Goal: Check status

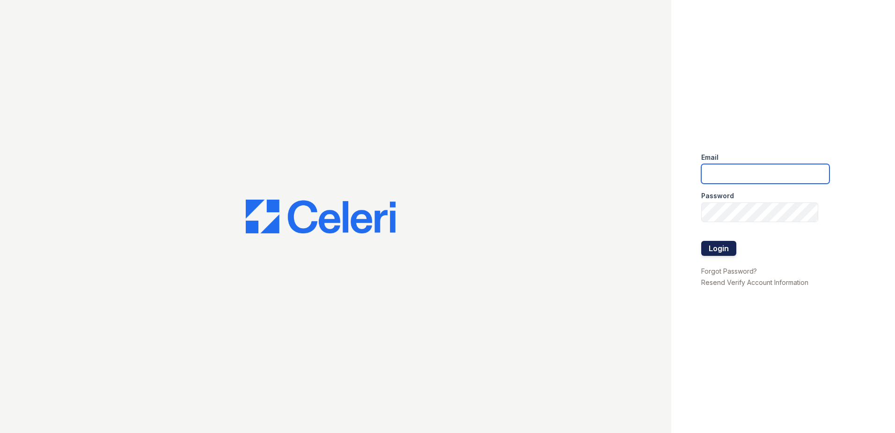
type input "zreyes@trinity-pm.com"
click at [732, 246] on button "Login" at bounding box center [719, 248] width 35 height 15
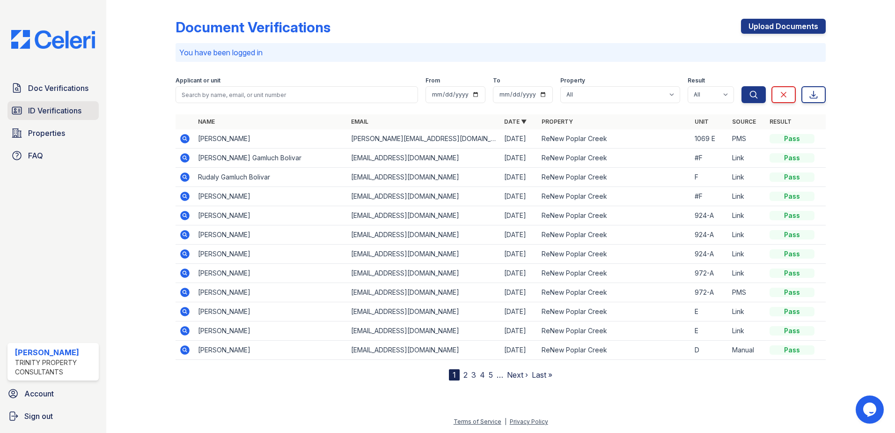
click at [85, 117] on link "ID Verifications" at bounding box center [52, 110] width 91 height 19
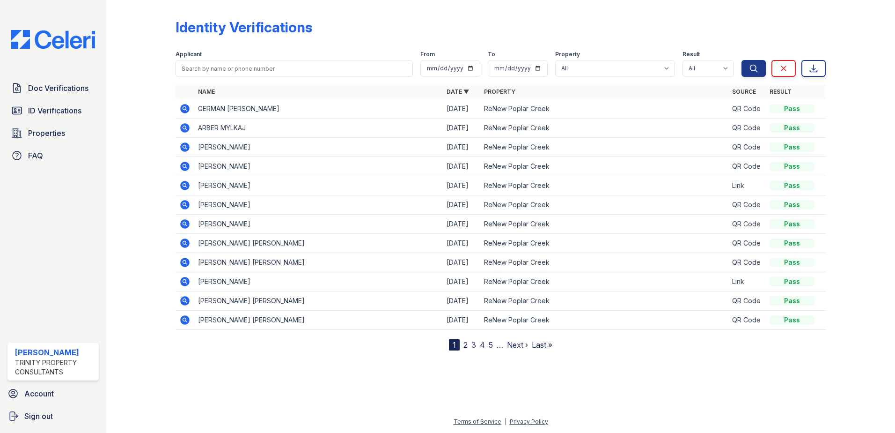
click at [186, 108] on icon at bounding box center [184, 108] width 11 height 11
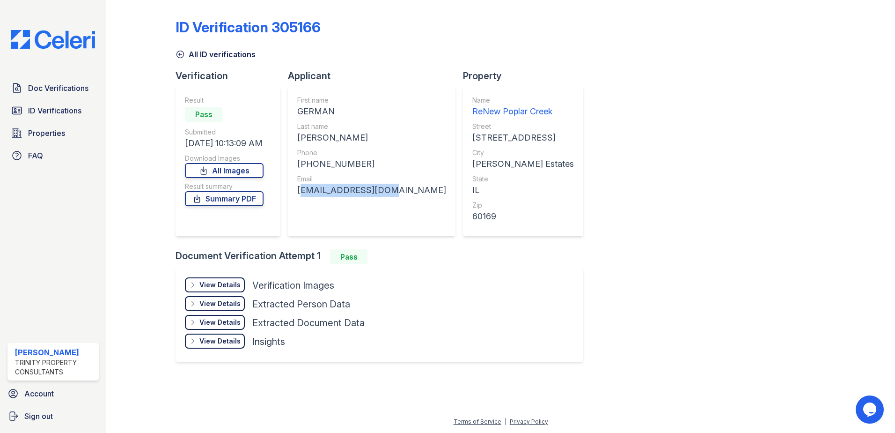
drag, startPoint x: 389, startPoint y: 192, endPoint x: 293, endPoint y: 188, distance: 95.6
click at [291, 188] on div "First name [DEMOGRAPHIC_DATA] Last name [PERSON_NAME] Phone [PHONE_NUMBER] Emai…" at bounding box center [372, 161] width 168 height 150
drag, startPoint x: 293, startPoint y: 188, endPoint x: 310, endPoint y: 187, distance: 17.3
copy div "[EMAIL_ADDRESS][DOMAIN_NAME]"
